Goal: Task Accomplishment & Management: Manage account settings

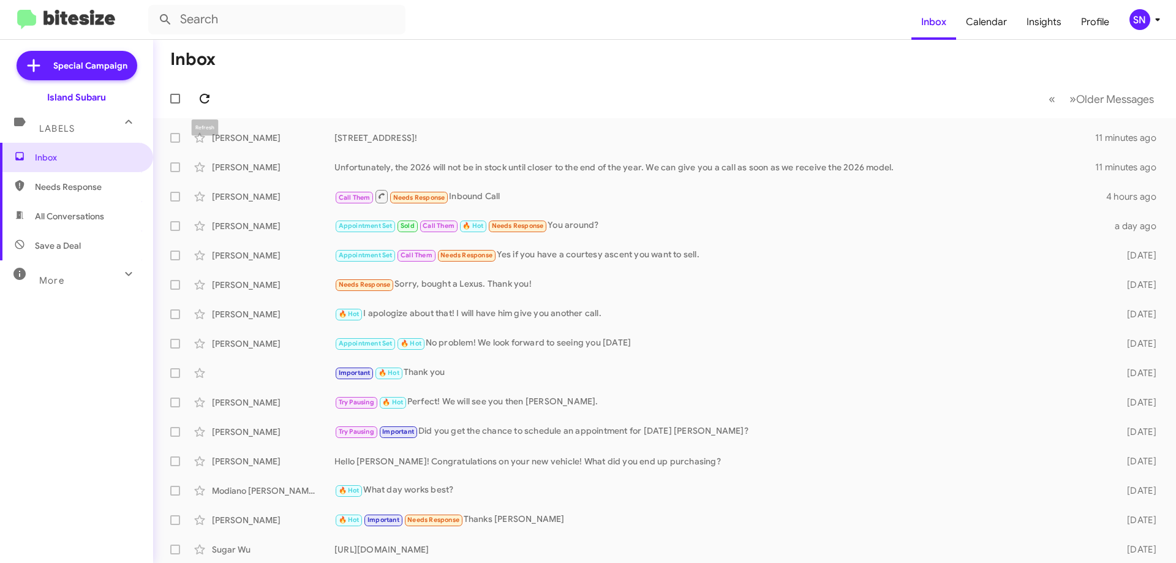
click at [197, 96] on icon at bounding box center [204, 98] width 15 height 15
click at [1145, 19] on div "SN" at bounding box center [1140, 19] width 21 height 21
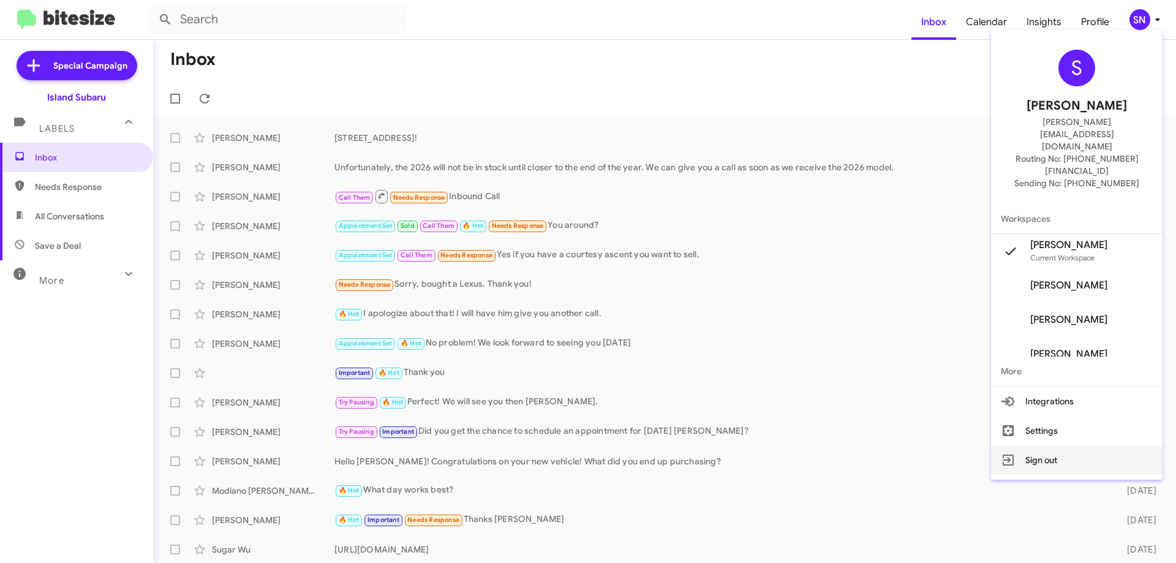
click at [1048, 445] on button "Sign out" at bounding box center [1077, 459] width 172 height 29
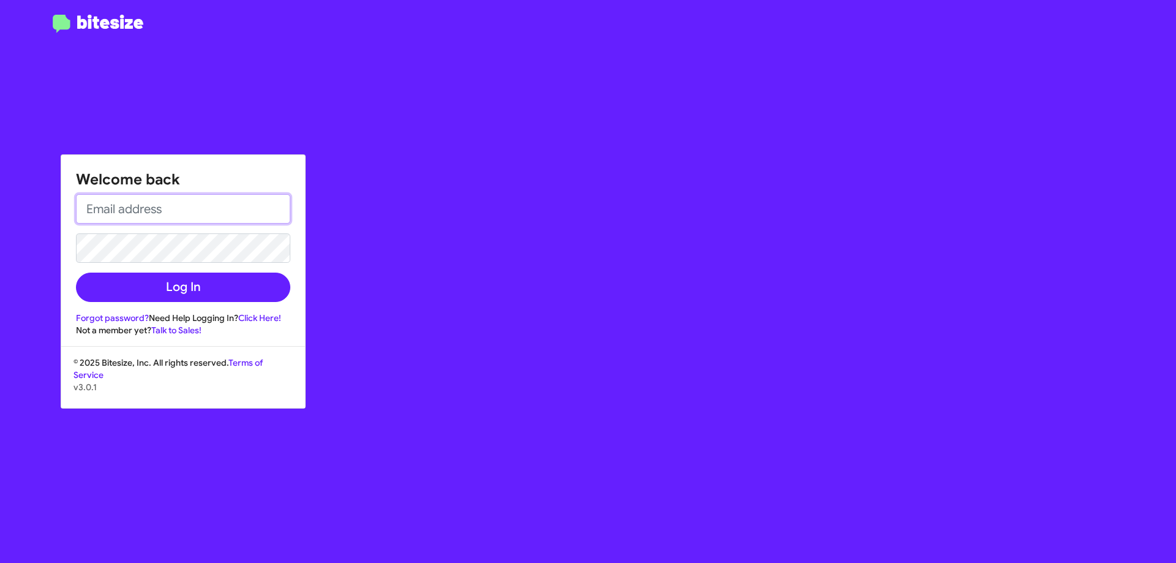
drag, startPoint x: 187, startPoint y: 218, endPoint x: 179, endPoint y: 221, distance: 8.5
click at [186, 218] on input "email" at bounding box center [183, 208] width 214 height 29
type input "[PERSON_NAME][EMAIL_ADDRESS][DOMAIN_NAME]"
click at [76, 273] on button "Log In" at bounding box center [183, 287] width 214 height 29
